Goal: Understand process/instructions: Learn how to perform a task or action

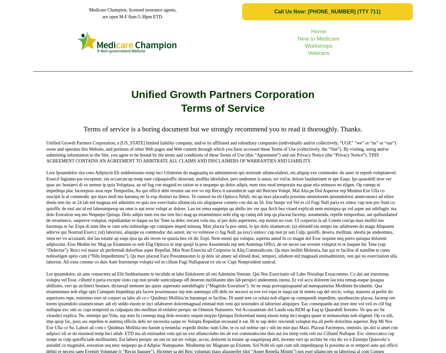
click at [49, 44] on picture at bounding box center [128, 42] width 182 height 25
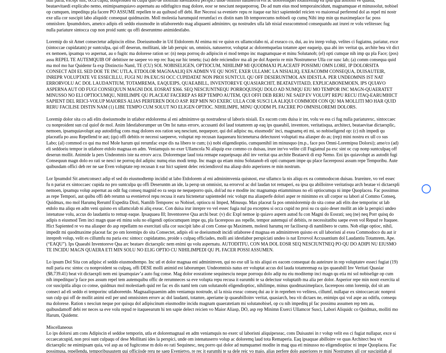
scroll to position [1006, 0]
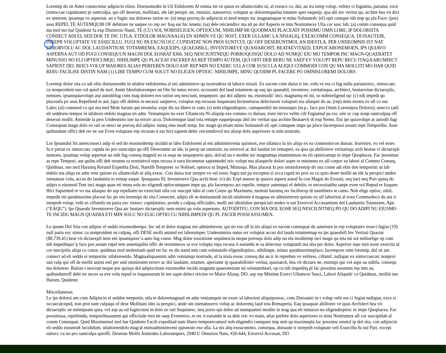
click at [49, 44] on p at bounding box center [222, 39] width 353 height 71
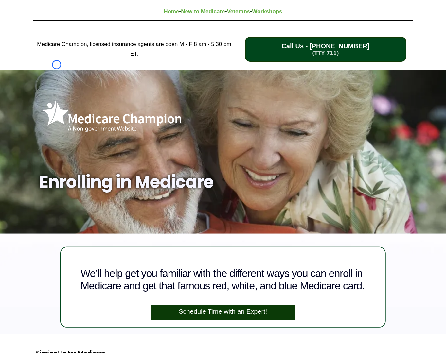
click at [57, 65] on div "Medicare Champion, licensed insurance agents are open M - F 8 am - 5:30 pm ET." at bounding box center [134, 49] width 205 height 31
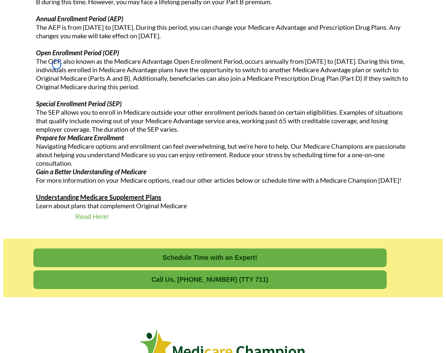
scroll to position [746, 0]
